Goal: Task Accomplishment & Management: Use online tool/utility

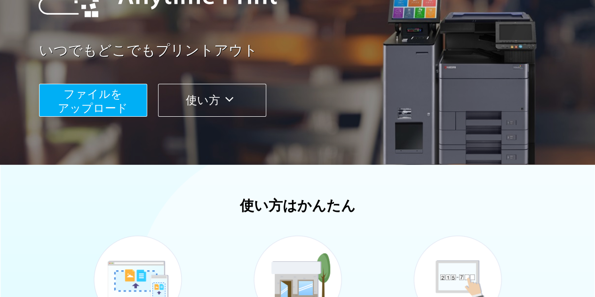
click at [88, 95] on span "ファイルを ​​アップロード" at bounding box center [93, 101] width 70 height 27
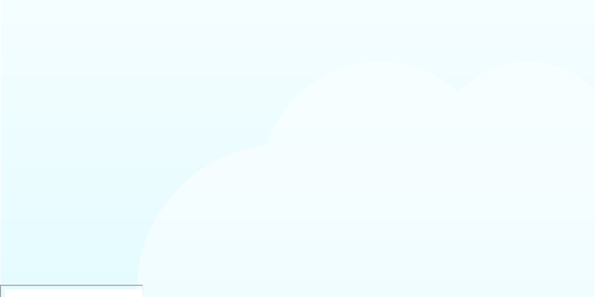
scroll to position [97, 0]
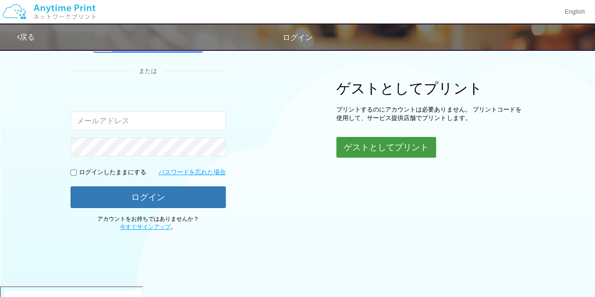
click at [349, 152] on button "ゲストとしてプリント" at bounding box center [386, 147] width 100 height 21
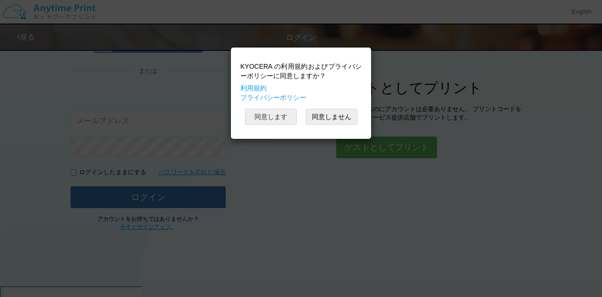
click at [294, 115] on button "同意します" at bounding box center [271, 117] width 52 height 16
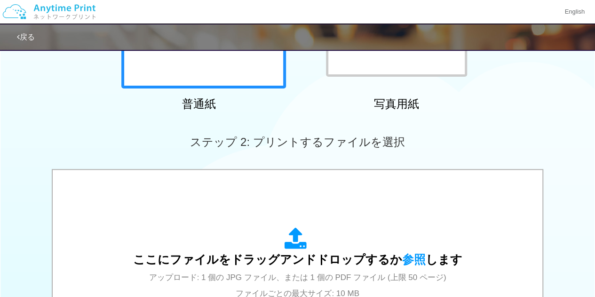
scroll to position [282, 0]
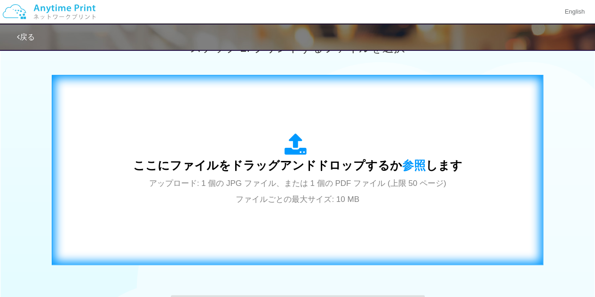
click at [305, 243] on div "ここにファイルをドラッグアンドドロップするか 参照 します アップロード: 1 個の JPG ファイル、または 1 個の PDF ファイル (上限 50 ペー…" at bounding box center [298, 170] width 472 height 170
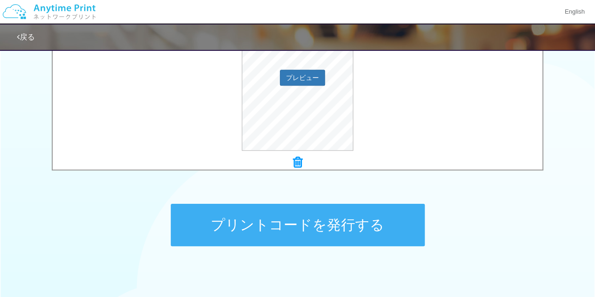
scroll to position [324, 0]
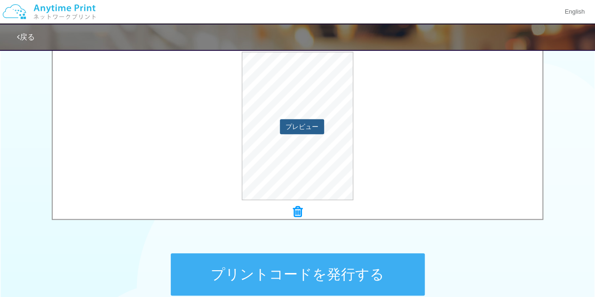
click at [306, 131] on button "プレビュー" at bounding box center [302, 126] width 44 height 15
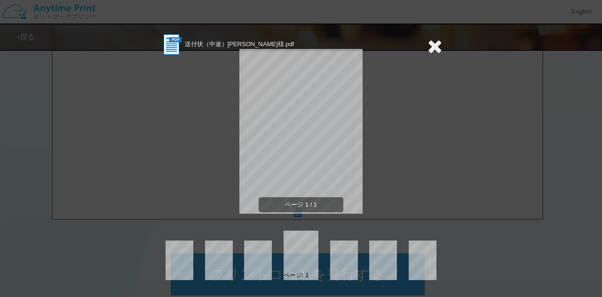
click at [437, 51] on icon at bounding box center [435, 46] width 15 height 19
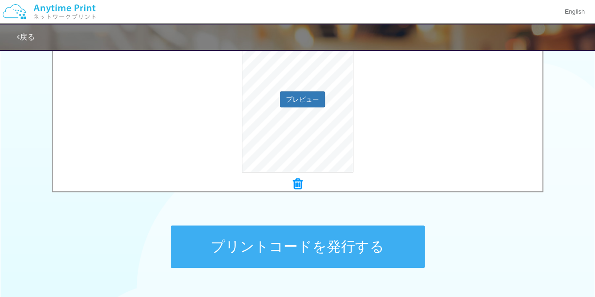
scroll to position [371, 0]
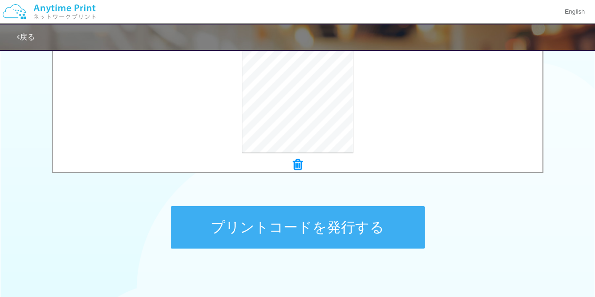
click at [342, 234] on button "プリントコードを発行する" at bounding box center [298, 227] width 254 height 42
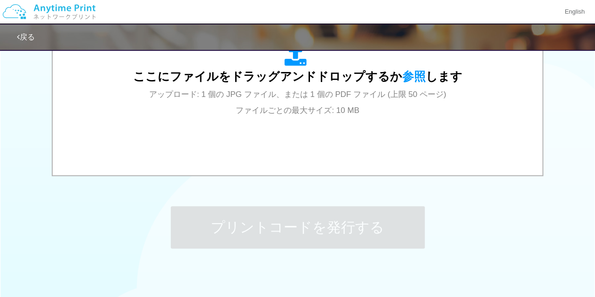
scroll to position [0, 0]
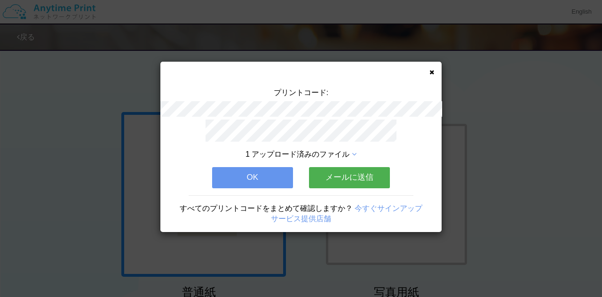
click at [278, 168] on button "OK" at bounding box center [252, 177] width 81 height 21
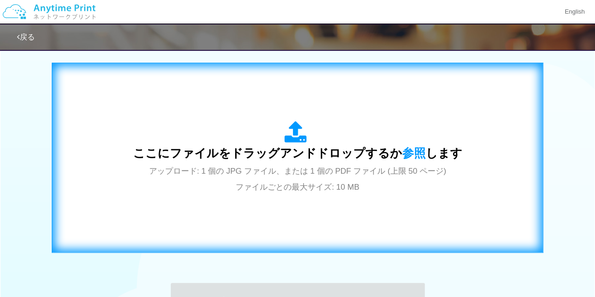
scroll to position [329, 0]
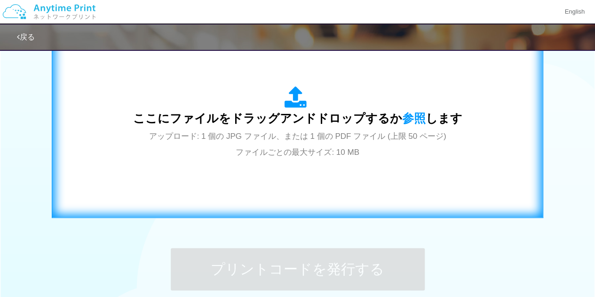
click at [346, 132] on span "アップロード: 1 個の JPG ファイル、または 1 個の PDF ファイル (上限 50 ページ) ファイルごとの最大サイズ: 10 MB" at bounding box center [297, 144] width 297 height 25
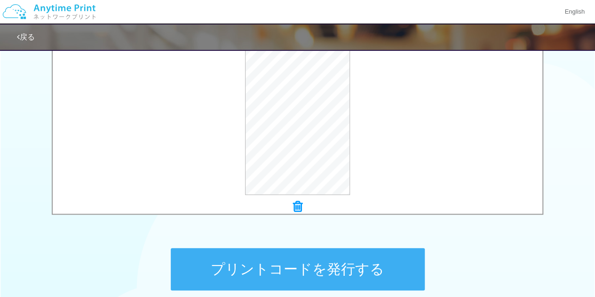
click at [399, 253] on button "プリントコードを発行する" at bounding box center [298, 269] width 254 height 42
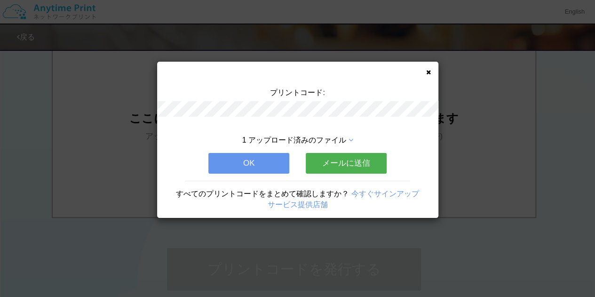
scroll to position [0, 0]
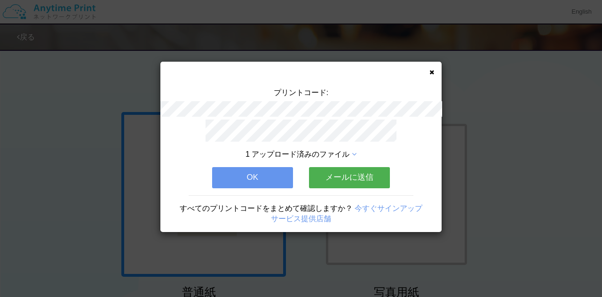
click at [275, 175] on button "OK" at bounding box center [252, 177] width 81 height 21
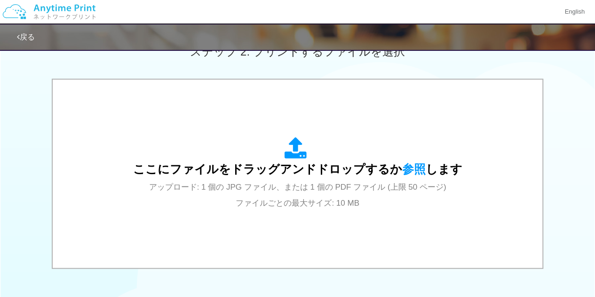
scroll to position [376, 0]
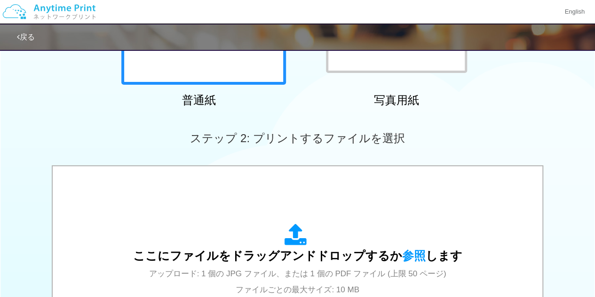
scroll to position [282, 0]
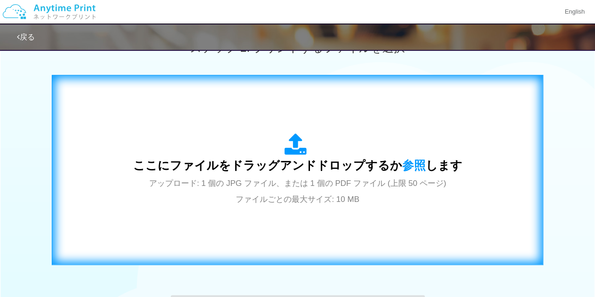
click at [281, 169] on span "ここにファイルをドラッグアンドドロップするか 参照 します" at bounding box center [297, 165] width 329 height 13
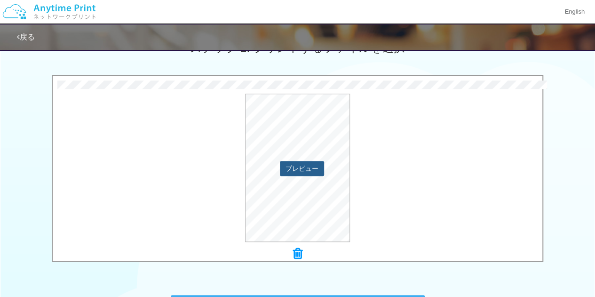
click at [300, 162] on button "プレビュー" at bounding box center [302, 168] width 44 height 15
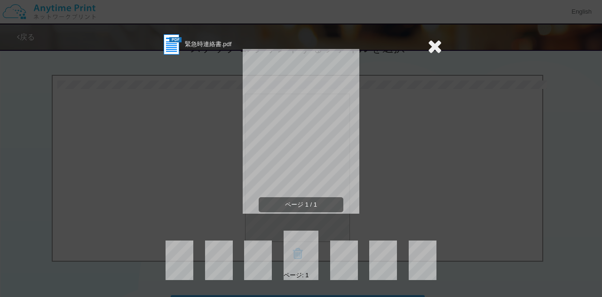
click at [438, 48] on icon at bounding box center [435, 46] width 15 height 19
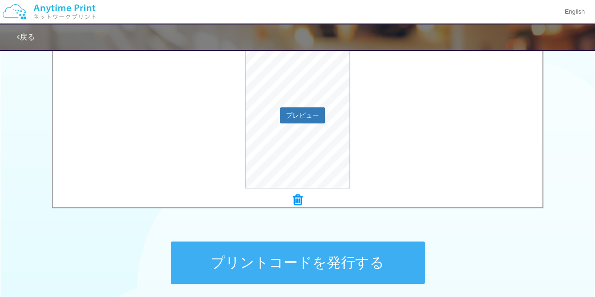
scroll to position [418, 0]
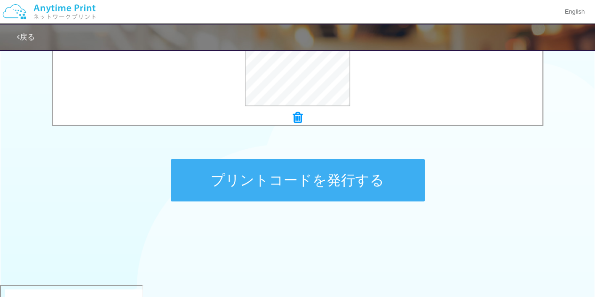
click at [344, 189] on button "プリントコードを発行する" at bounding box center [298, 180] width 254 height 42
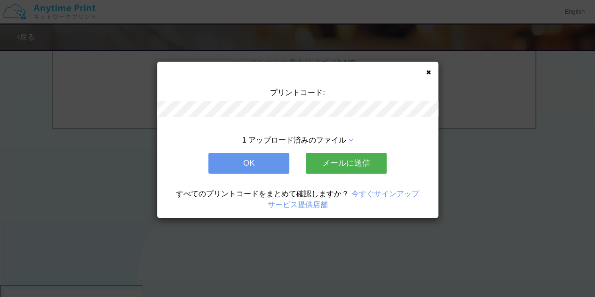
scroll to position [0, 0]
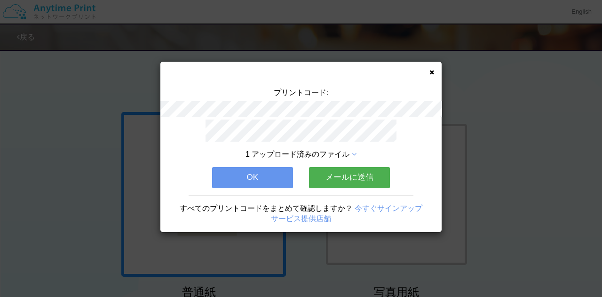
click at [278, 176] on button "OK" at bounding box center [252, 177] width 81 height 21
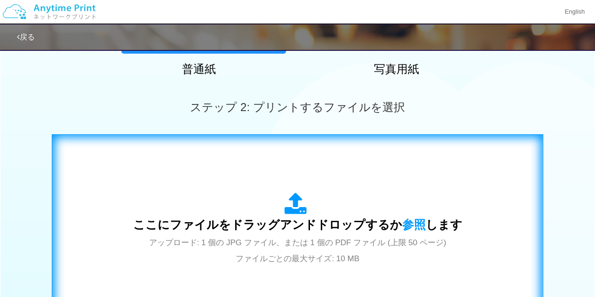
scroll to position [235, 0]
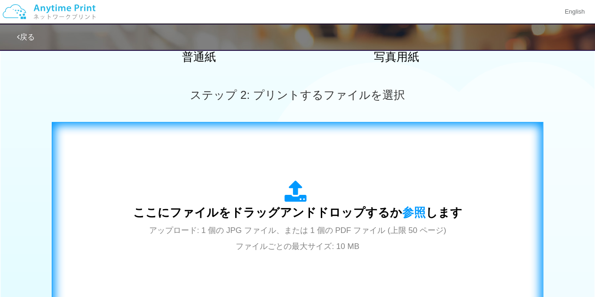
click at [295, 184] on icon at bounding box center [298, 192] width 26 height 24
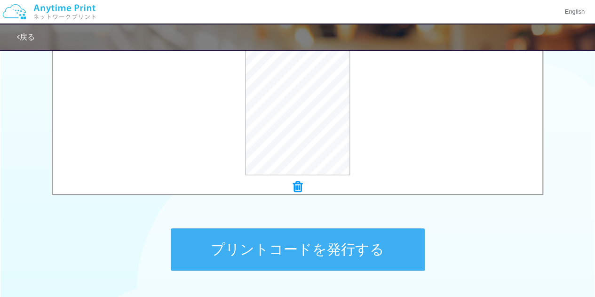
scroll to position [329, 0]
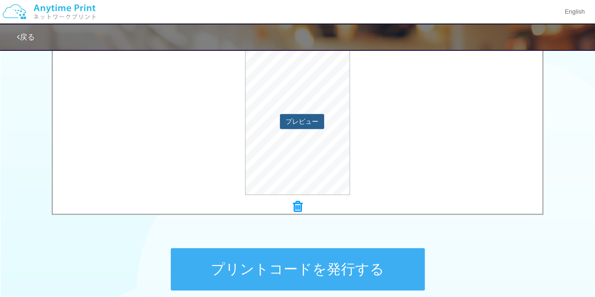
click at [308, 124] on button "プレビュー" at bounding box center [302, 121] width 44 height 15
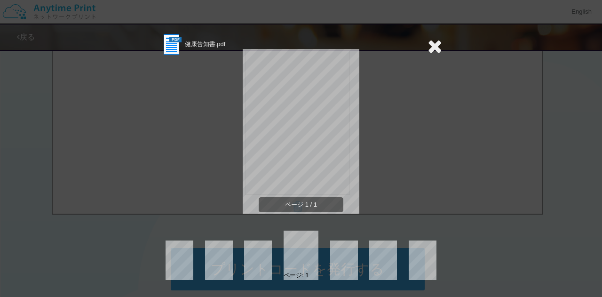
click at [440, 53] on icon at bounding box center [435, 46] width 15 height 19
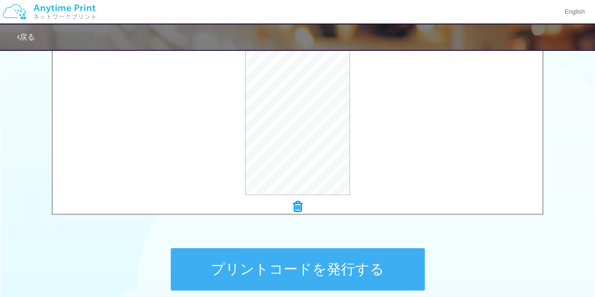
click at [357, 262] on button "プリントコードを発行する" at bounding box center [298, 269] width 254 height 42
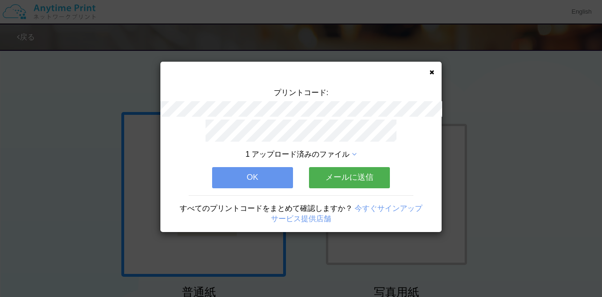
click at [431, 72] on icon at bounding box center [432, 72] width 5 height 6
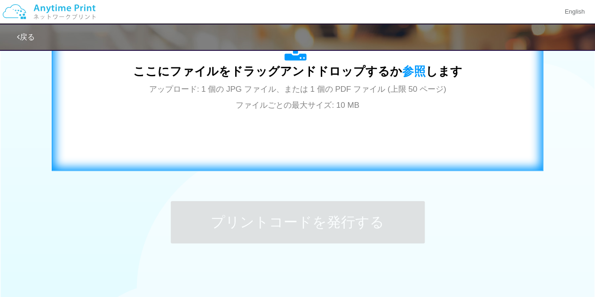
scroll to position [188, 0]
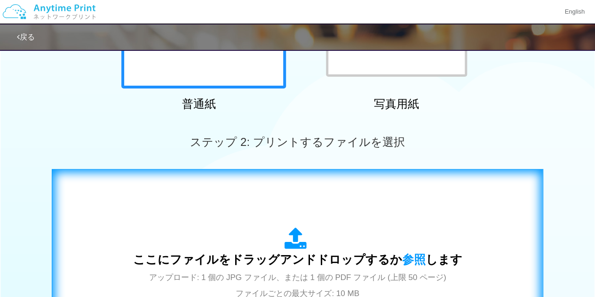
click at [341, 233] on div "ここにファイルをドラッグアンドドロップするか 参照 します アップロード: 1 個の JPG ファイル、または 1 個の PDF ファイル (上限 50 ペー…" at bounding box center [297, 263] width 329 height 73
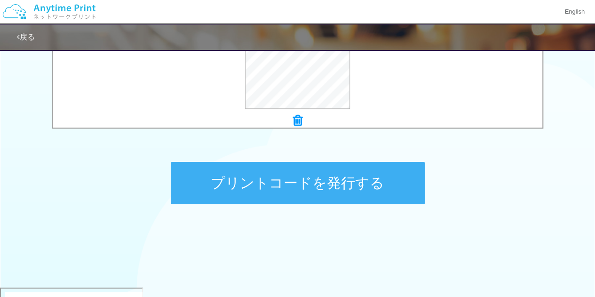
scroll to position [418, 0]
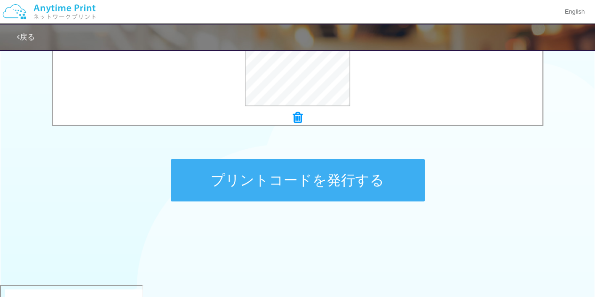
click at [299, 182] on button "プリントコードを発行する" at bounding box center [298, 180] width 254 height 42
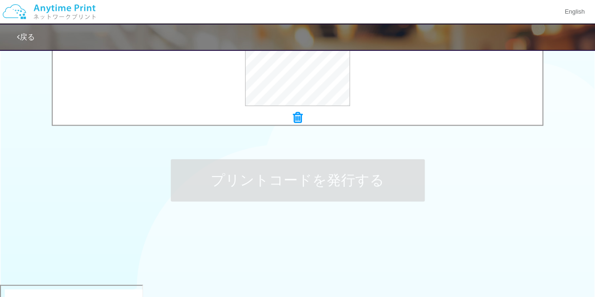
scroll to position [0, 0]
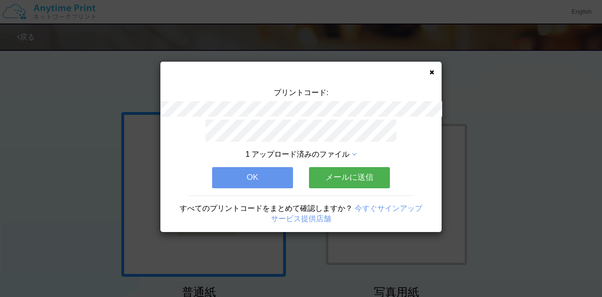
click at [435, 70] on div "プリントコード: 1 アップロード済みのファイル OK メールに送信 すべてのプリントコードをまとめて確認しますか？ 今すぐサインアップ サービス提供店舗" at bounding box center [300, 147] width 281 height 170
click at [432, 70] on icon at bounding box center [432, 72] width 5 height 6
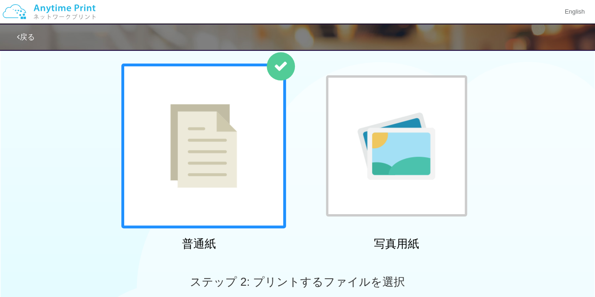
scroll to position [141, 0]
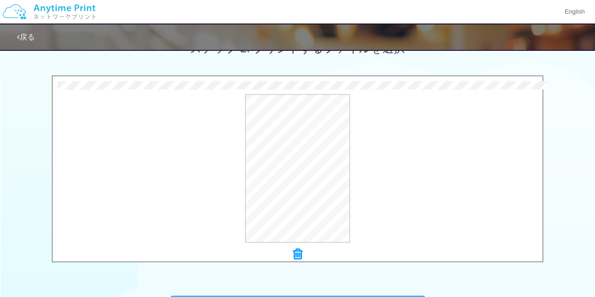
scroll to position [282, 0]
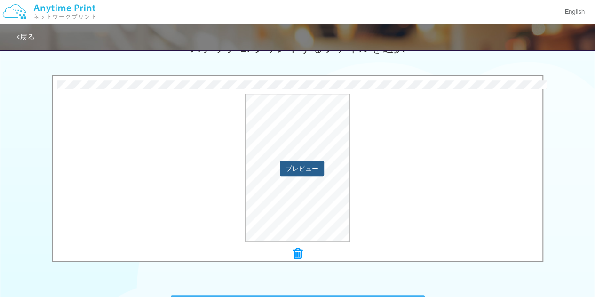
click at [311, 165] on button "プレビュー" at bounding box center [302, 168] width 44 height 15
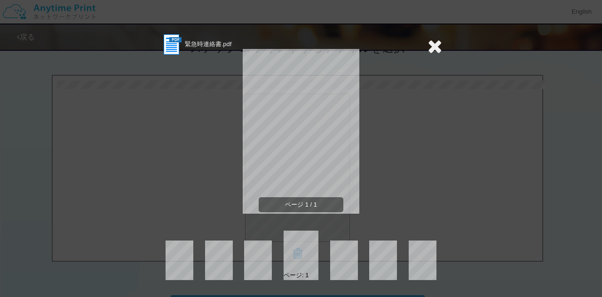
click at [436, 40] on icon at bounding box center [435, 46] width 15 height 19
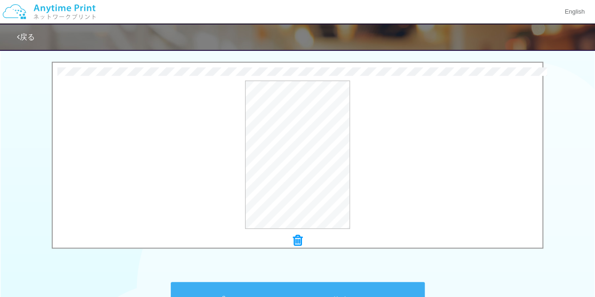
scroll to position [418, 0]
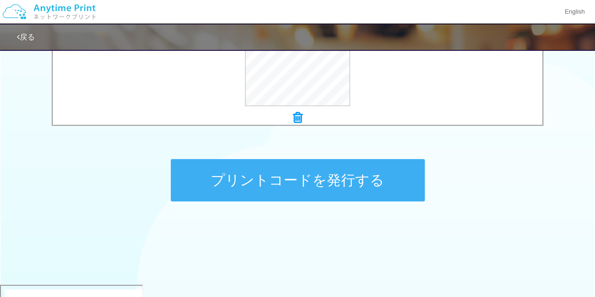
click at [390, 177] on button "プリントコードを発行する" at bounding box center [298, 180] width 254 height 42
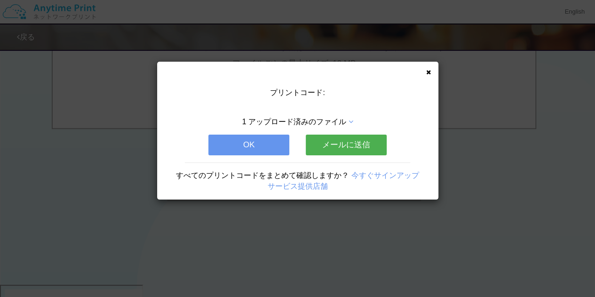
scroll to position [0, 0]
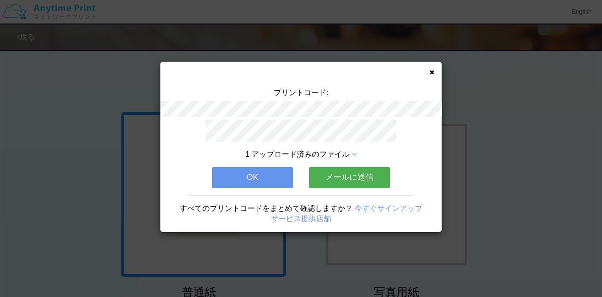
click at [434, 72] on div "プリントコード: 1 アップロード済みのファイル OK メールに送信 すべてのプリントコードをまとめて確認しますか？ 今すぐサインアップ サービス提供店舗" at bounding box center [300, 147] width 281 height 170
click at [430, 71] on icon at bounding box center [432, 72] width 5 height 6
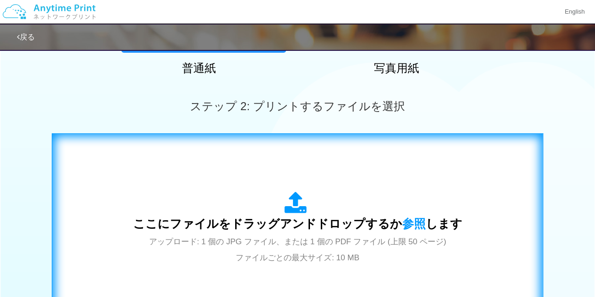
scroll to position [235, 0]
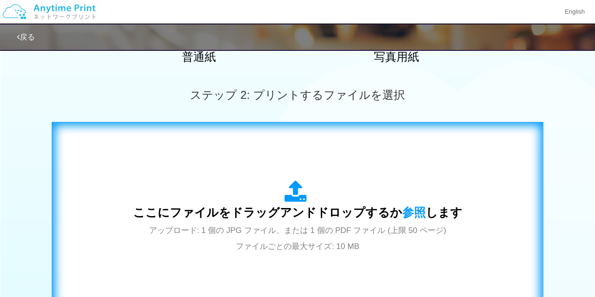
click at [308, 182] on icon at bounding box center [298, 192] width 26 height 24
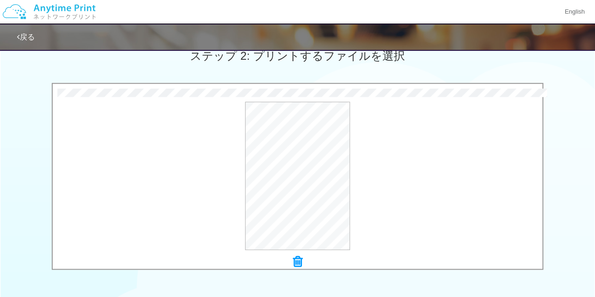
scroll to position [329, 0]
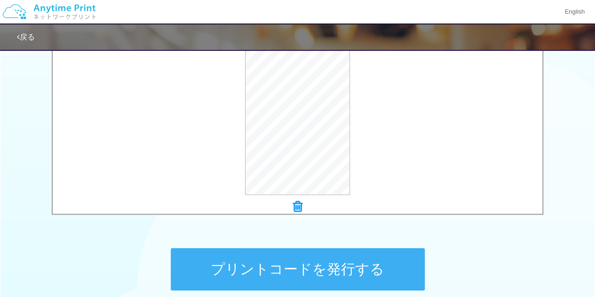
click at [308, 272] on button "プリントコードを発行する" at bounding box center [298, 269] width 254 height 42
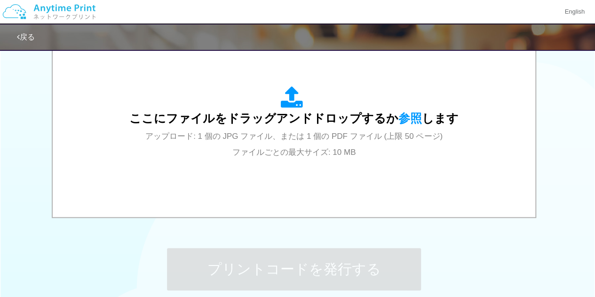
scroll to position [0, 0]
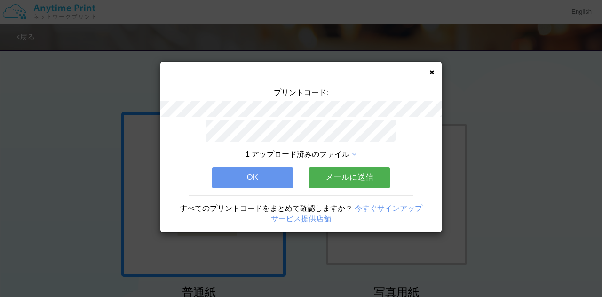
click at [431, 71] on icon at bounding box center [432, 72] width 5 height 6
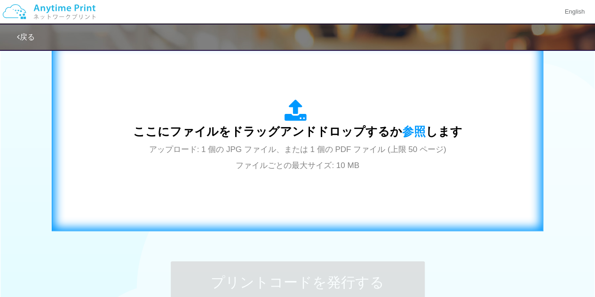
scroll to position [235, 0]
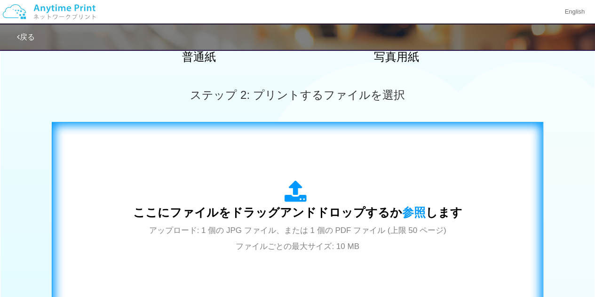
click at [326, 183] on div "ここにファイルをドラッグアンドドロップするか 参照 します アップロード: 1 個の JPG ファイル、または 1 個の PDF ファイル (上限 50 ペー…" at bounding box center [297, 216] width 329 height 73
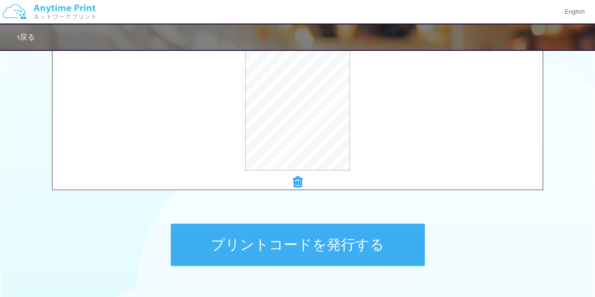
scroll to position [376, 0]
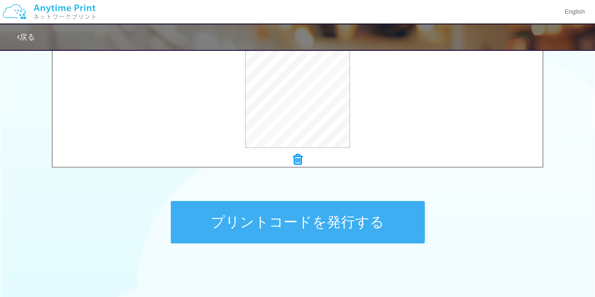
click at [272, 217] on button "プリントコードを発行する" at bounding box center [298, 222] width 254 height 42
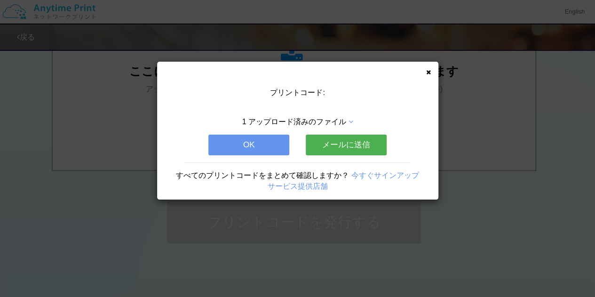
scroll to position [0, 0]
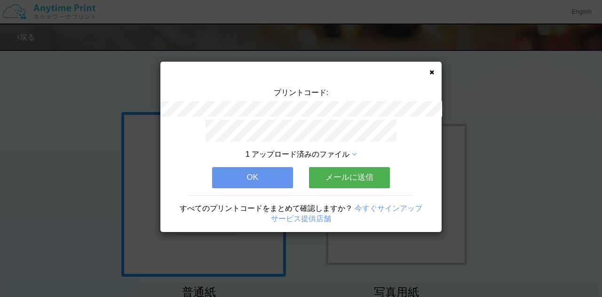
click at [432, 69] on icon at bounding box center [432, 72] width 5 height 6
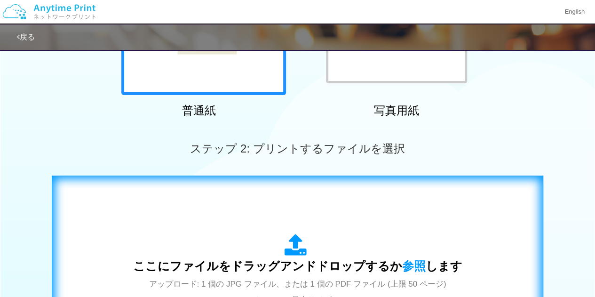
scroll to position [188, 0]
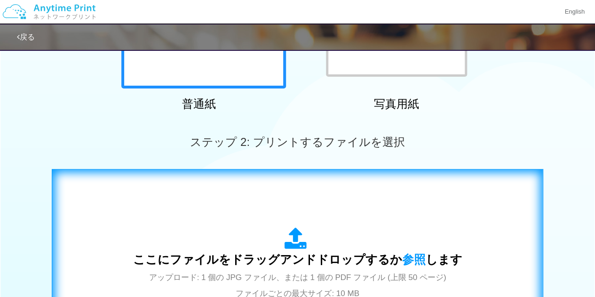
click at [324, 170] on div "ここにファイルをドラッグアンドドロップするか 参照 します アップロード: 1 個の JPG ファイル、または 1 個の PDF ファイル (上限 50 ペー…" at bounding box center [298, 264] width 492 height 190
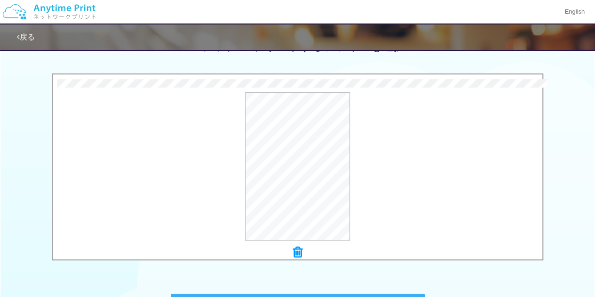
scroll to position [418, 0]
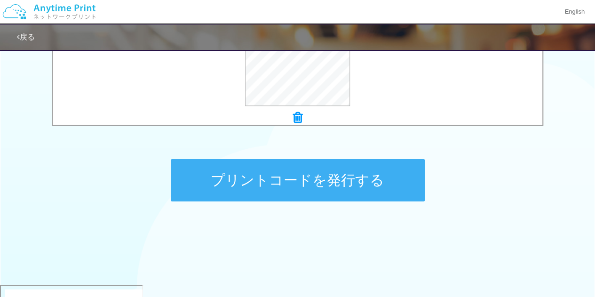
click at [305, 169] on button "プリントコードを発行する" at bounding box center [298, 180] width 254 height 42
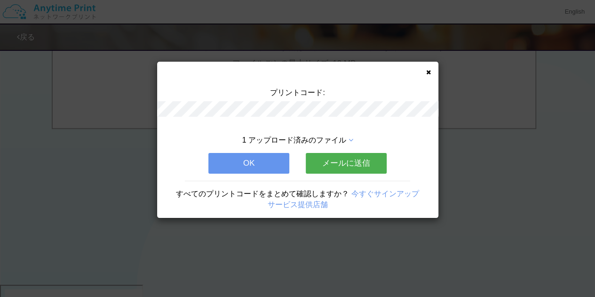
scroll to position [0, 0]
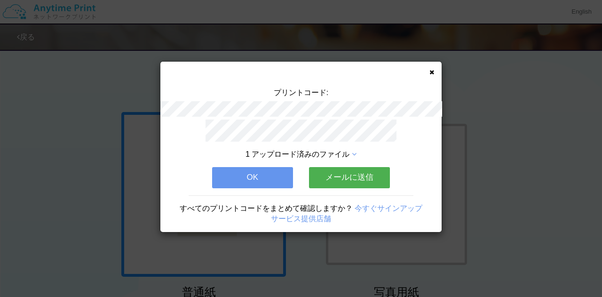
click at [432, 69] on icon at bounding box center [432, 72] width 5 height 6
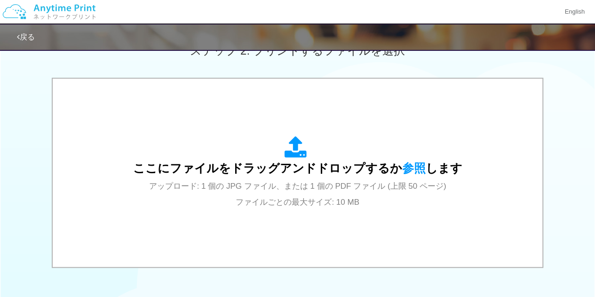
scroll to position [282, 0]
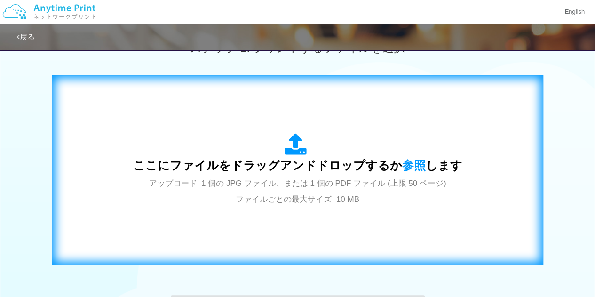
click at [344, 150] on div "ここにファイルをドラッグアンドドロップするか 参照 します アップロード: 1 個の JPG ファイル、または 1 個の PDF ファイル (上限 50 ペー…" at bounding box center [297, 169] width 329 height 73
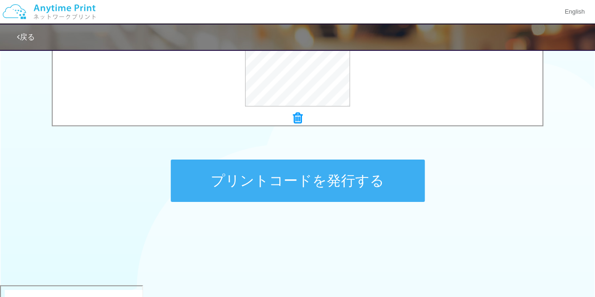
scroll to position [418, 0]
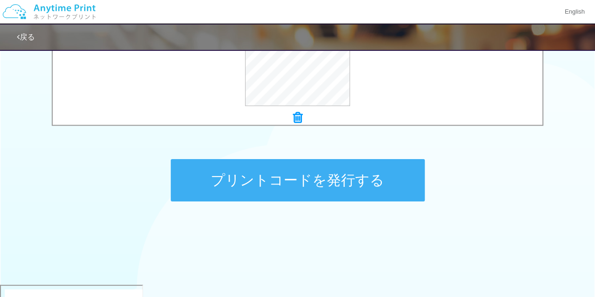
click at [325, 183] on button "プリントコードを発行する" at bounding box center [298, 180] width 254 height 42
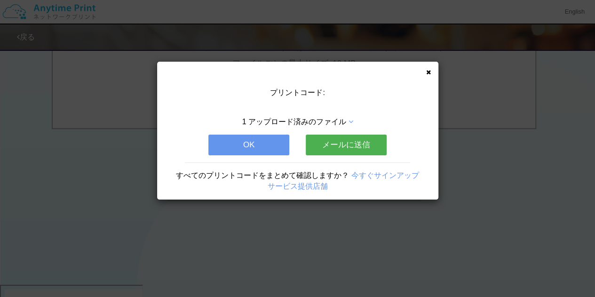
scroll to position [0, 0]
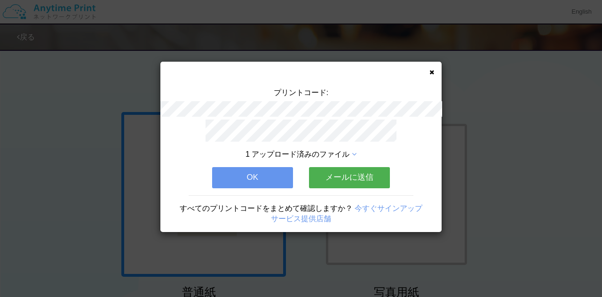
click at [266, 107] on div "プリントコード:" at bounding box center [300, 104] width 281 height 32
click at [268, 171] on button "OK" at bounding box center [252, 177] width 81 height 21
